Goal: Complete application form

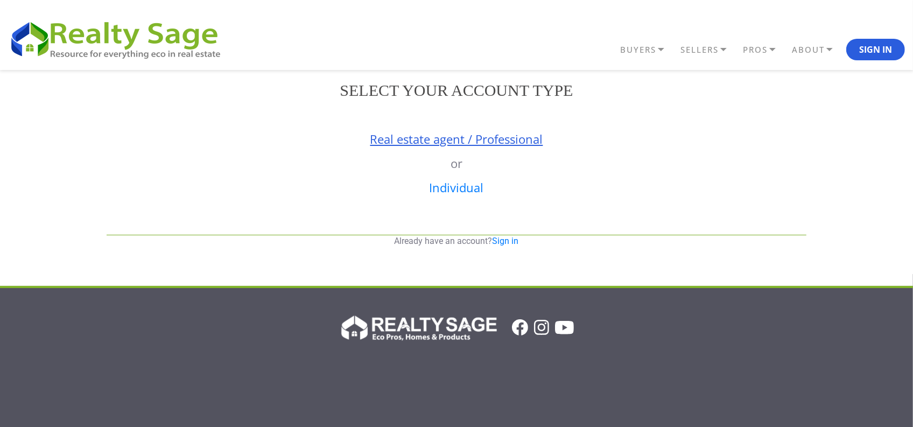
click at [402, 138] on link "Real estate agent / Professional" at bounding box center [457, 139] width 173 height 16
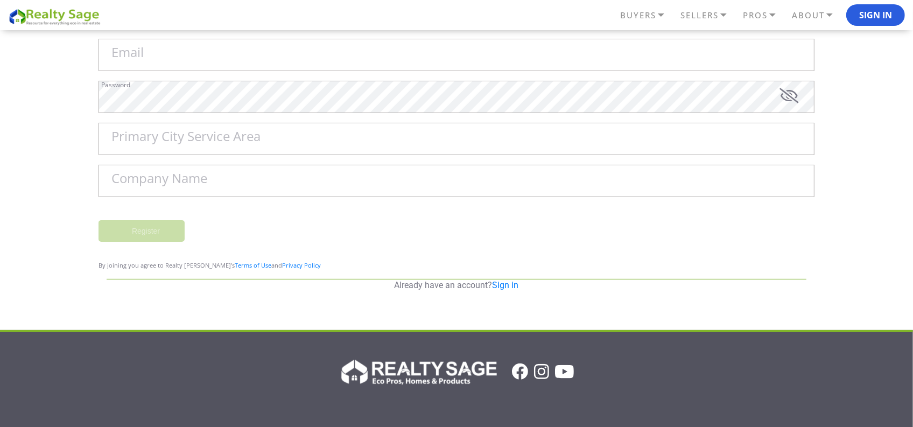
scroll to position [202, 0]
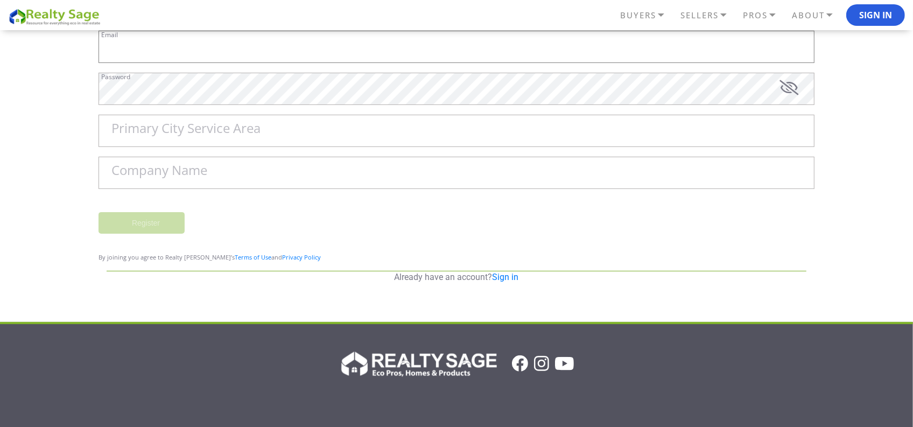
type input "[EMAIL_ADDRESS][DOMAIN_NAME]"
type input "Franklin"
type input "Sell My House Fast [GEOGRAPHIC_DATA] | As Is Cash Home Buyers [PERSON_NAME]"
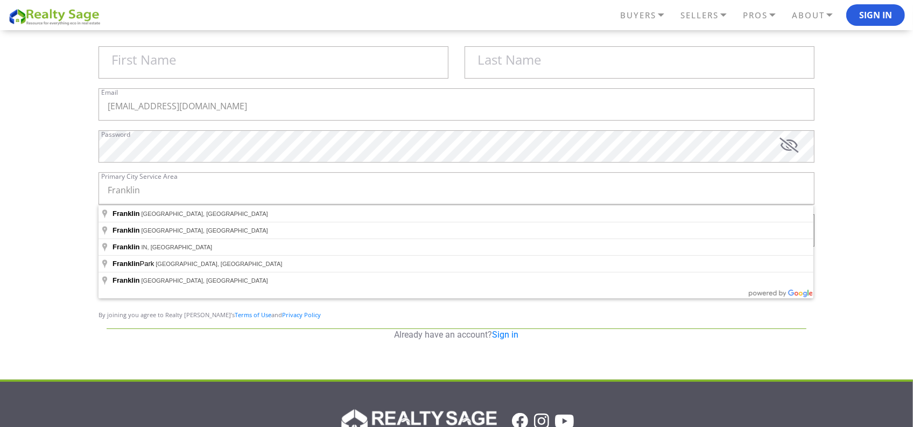
scroll to position [128, 0]
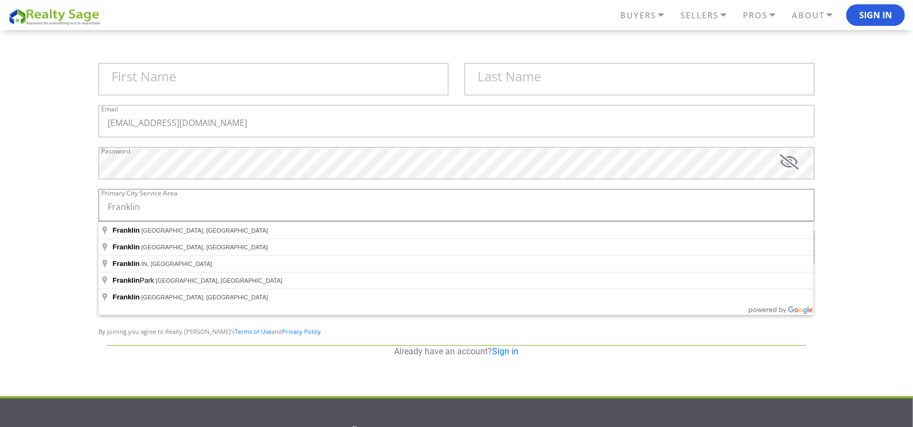
click at [159, 211] on input "Franklin" at bounding box center [457, 205] width 716 height 32
type input "[GEOGRAPHIC_DATA], [GEOGRAPHIC_DATA], [GEOGRAPHIC_DATA]"
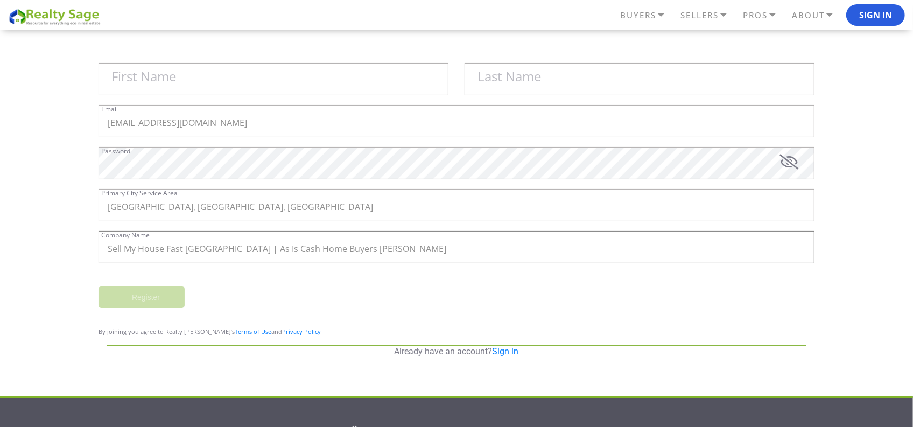
click at [388, 243] on input "Sell My House Fast [GEOGRAPHIC_DATA] | As Is Cash Home Buyers [PERSON_NAME]" at bounding box center [457, 247] width 716 height 32
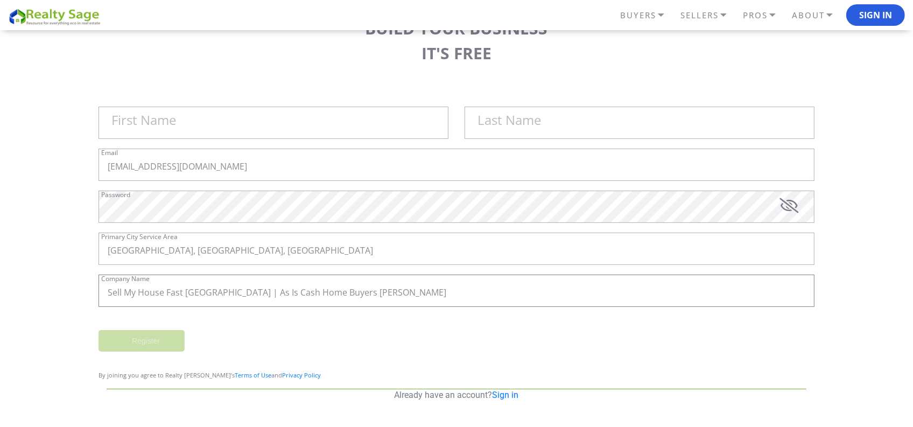
scroll to position [60, 0]
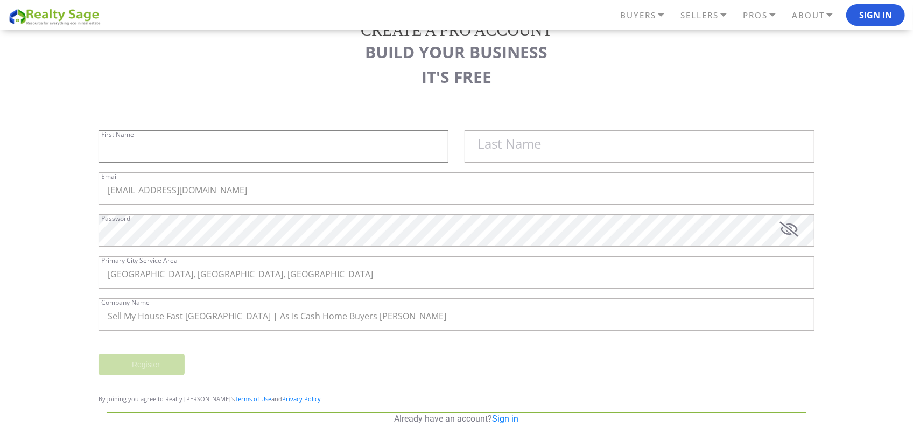
click at [217, 146] on input "First Name" at bounding box center [274, 146] width 350 height 32
paste input "Sell My House Fast [GEOGRAPHIC_DATA] | As Is Cash Home Buyers [PERSON_NAME]"
drag, startPoint x: 240, startPoint y: 148, endPoint x: 474, endPoint y: 171, distance: 235.4
click at [470, 171] on div "Sell My House Fast [GEOGRAPHIC_DATA] | As Is Cash Home Buyers [PERSON_NAME] Fir…" at bounding box center [456, 151] width 732 height 42
click at [536, 146] on label "Last Name" at bounding box center [510, 143] width 64 height 13
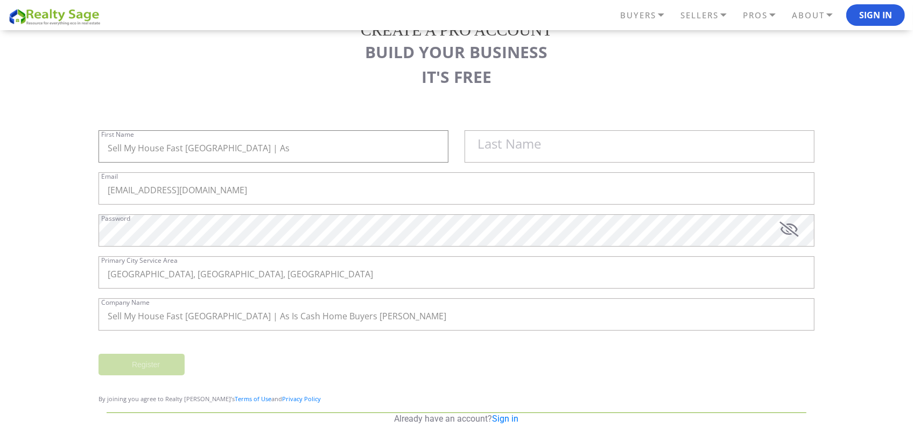
click at [449, 146] on input "Sell My House Fast [GEOGRAPHIC_DATA] | As" at bounding box center [274, 146] width 350 height 32
paste input "Is Cash Home Buyers [PERSON_NAME]"
type input "Sell My House Fast [GEOGRAPHIC_DATA] | As"
click at [502, 147] on label "Last Name" at bounding box center [510, 143] width 64 height 13
click at [449, 147] on input "Sell My House Fast [GEOGRAPHIC_DATA] | As" at bounding box center [274, 146] width 350 height 32
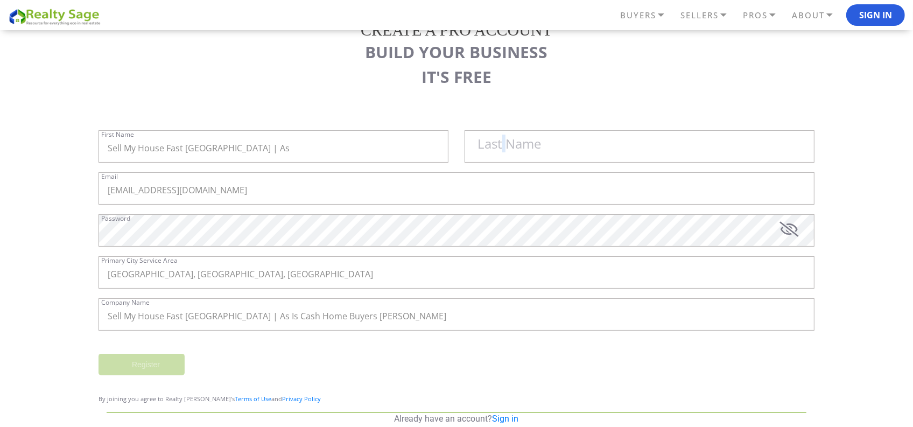
click at [502, 147] on label "Last Name" at bounding box center [510, 143] width 64 height 13
click at [449, 147] on input "Sell My House Fast [GEOGRAPHIC_DATA] | As" at bounding box center [274, 146] width 350 height 32
click at [502, 147] on label "Last Name" at bounding box center [510, 143] width 64 height 13
click at [449, 147] on input "Sell My House Fast [GEOGRAPHIC_DATA] | As" at bounding box center [274, 146] width 350 height 32
click at [345, 132] on input "Sell My House Fast [GEOGRAPHIC_DATA] | As" at bounding box center [274, 146] width 350 height 32
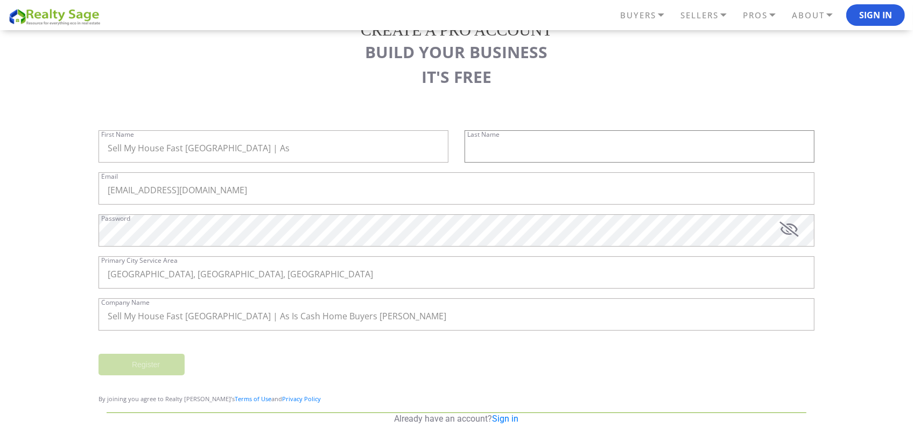
click at [526, 156] on input "text" at bounding box center [640, 146] width 350 height 32
paste input "Is Cash Home Buyers [PERSON_NAME]"
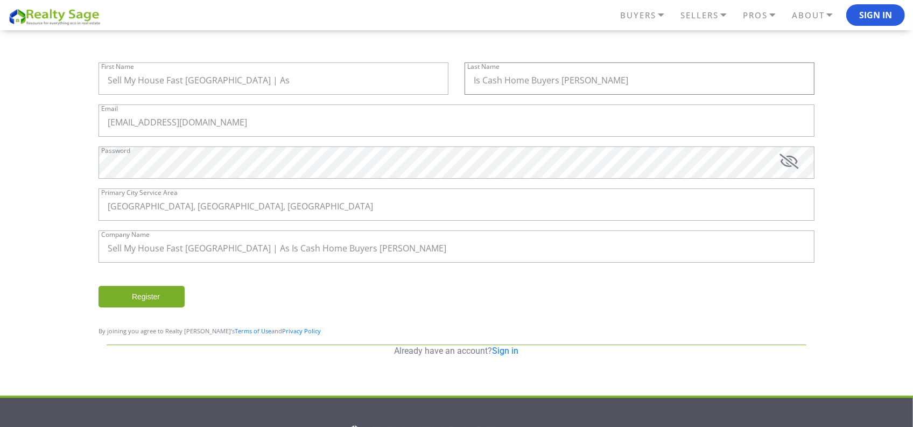
scroll to position [148, 0]
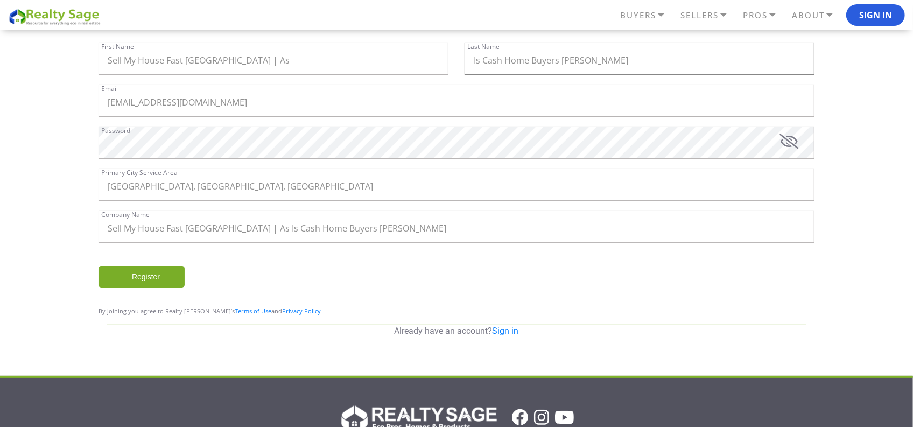
type input "Is Cash Home Buyers [PERSON_NAME]"
